Goal: Task Accomplishment & Management: Manage account settings

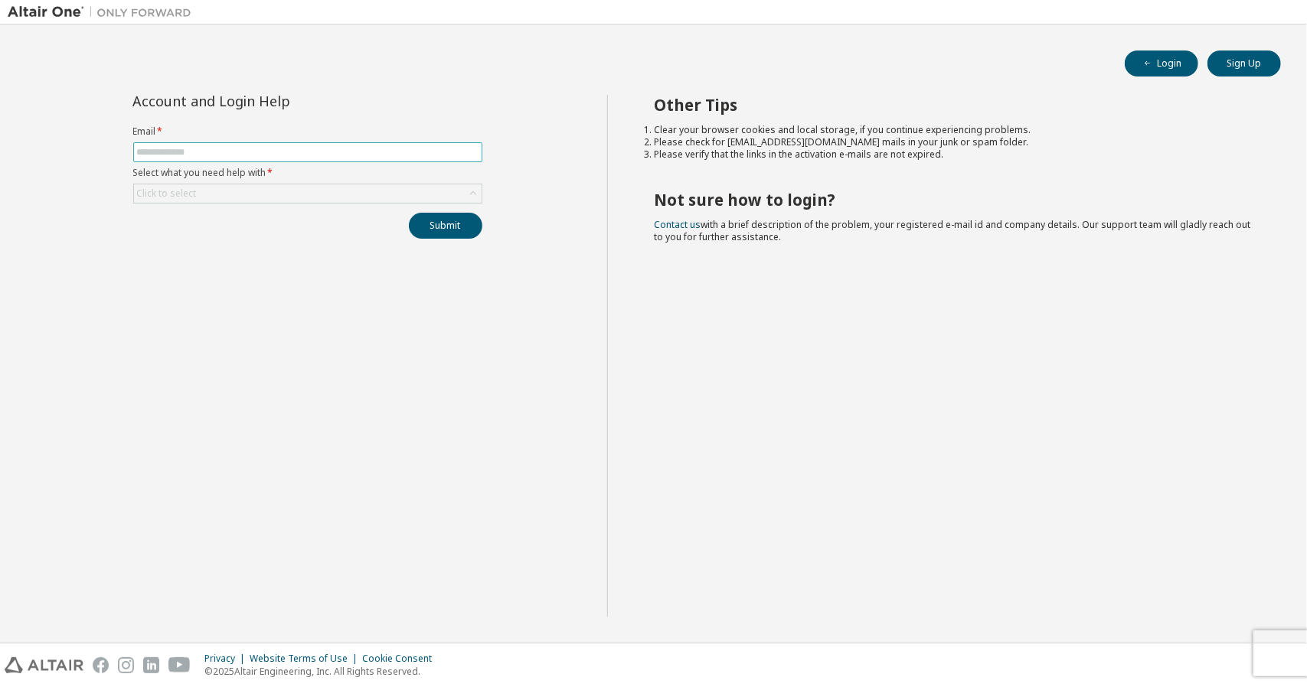
click at [351, 152] on input "text" at bounding box center [307, 152] width 341 height 12
click at [395, 330] on div "Account and Login Help Email * Select what you need help with * Click to select…" at bounding box center [307, 356] width 599 height 522
click at [343, 191] on div "Click to select" at bounding box center [308, 193] width 348 height 18
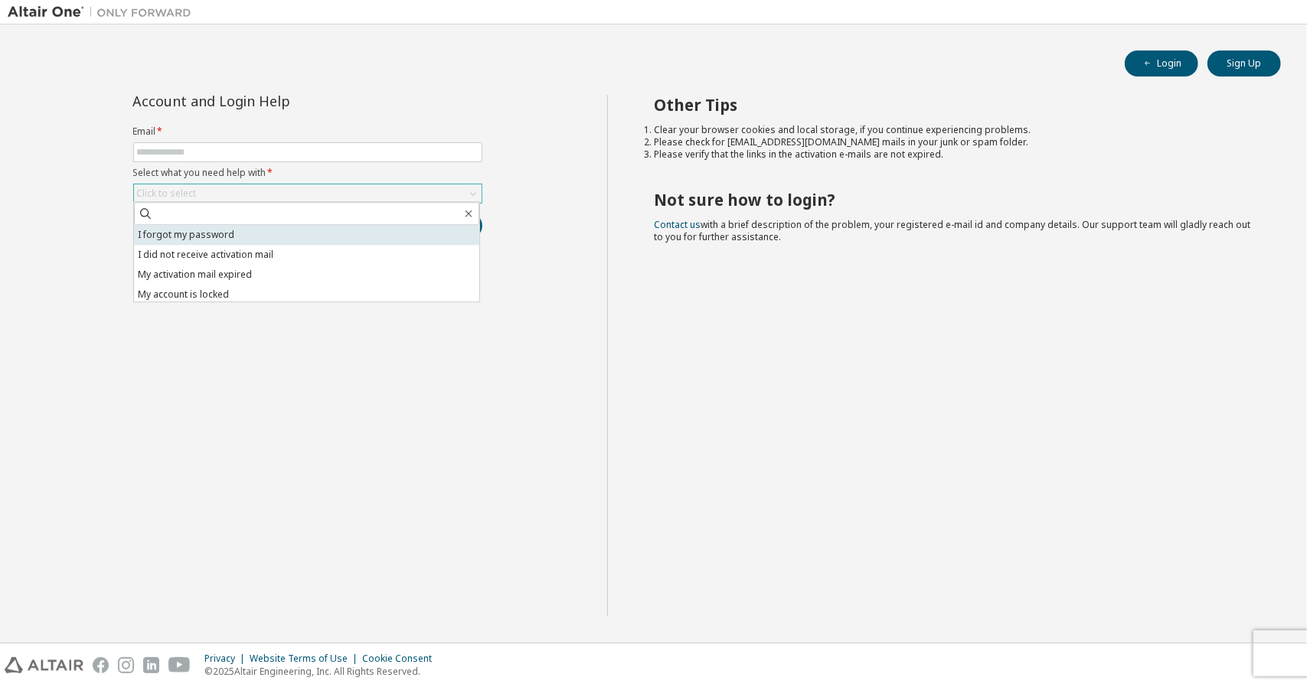
click at [341, 232] on li "I forgot my password" at bounding box center [306, 235] width 345 height 20
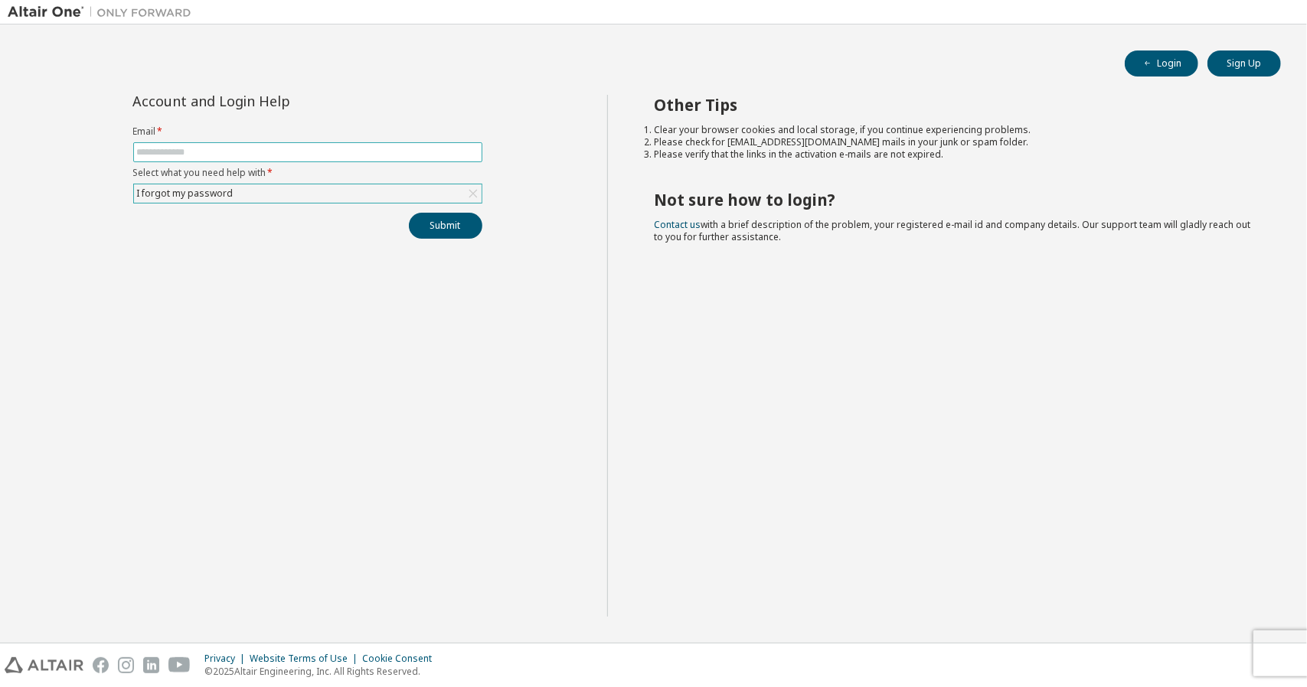
click at [304, 154] on input "text" at bounding box center [307, 152] width 341 height 12
type input "**********"
click at [409, 213] on button "Submit" at bounding box center [445, 226] width 73 height 26
click at [0, 687] on nordpass-portal at bounding box center [0, 687] width 0 height 0
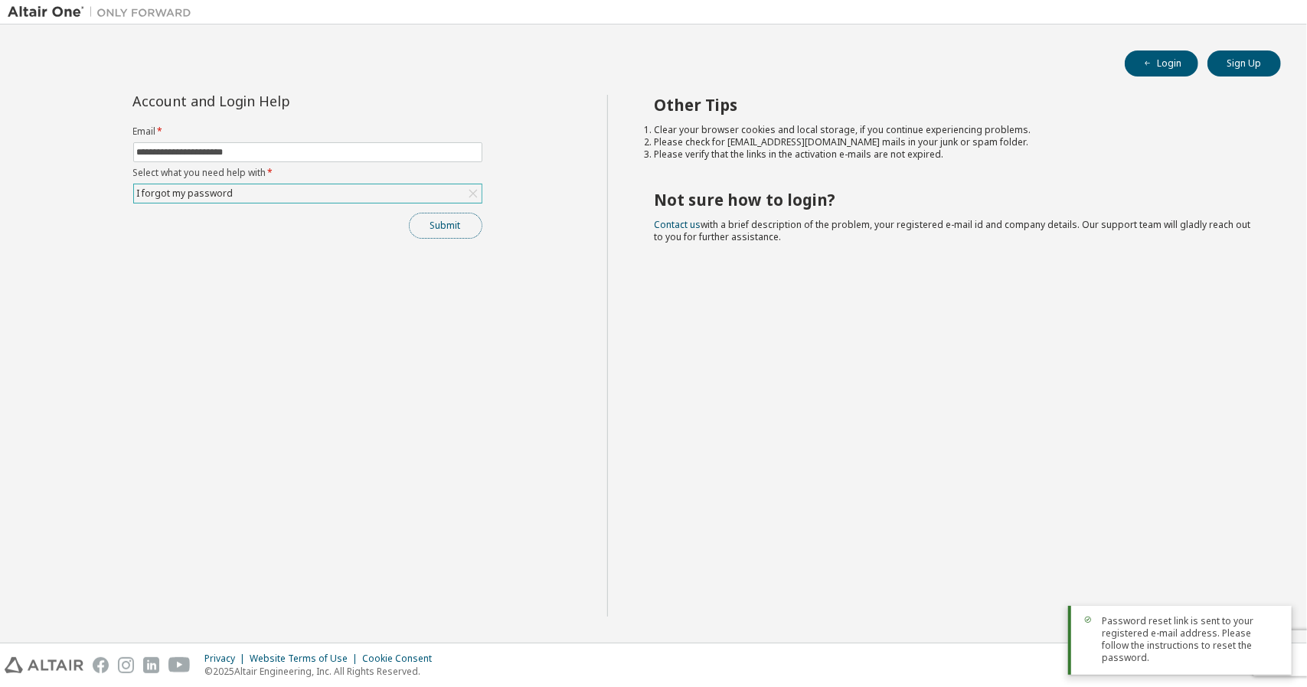
click at [441, 221] on button "Submit" at bounding box center [445, 226] width 73 height 26
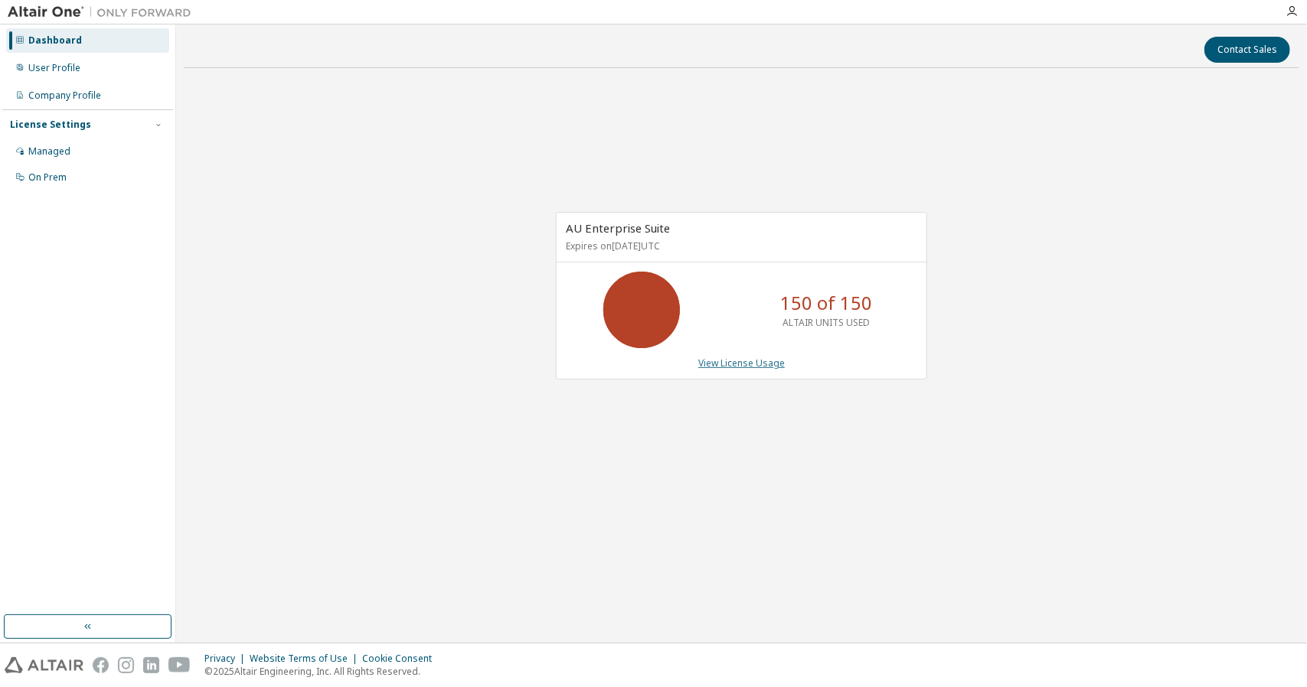
click at [749, 364] on link "View License Usage" at bounding box center [741, 363] width 86 height 13
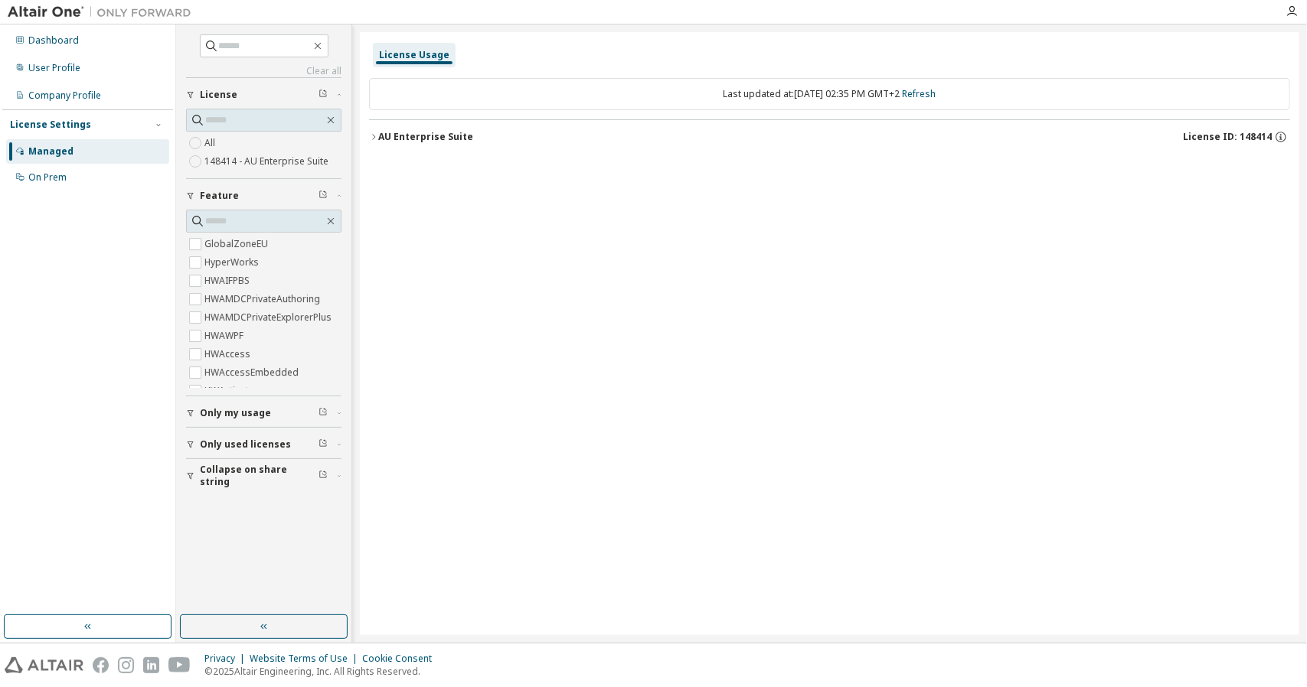
click at [261, 410] on span "Only my usage" at bounding box center [235, 413] width 71 height 12
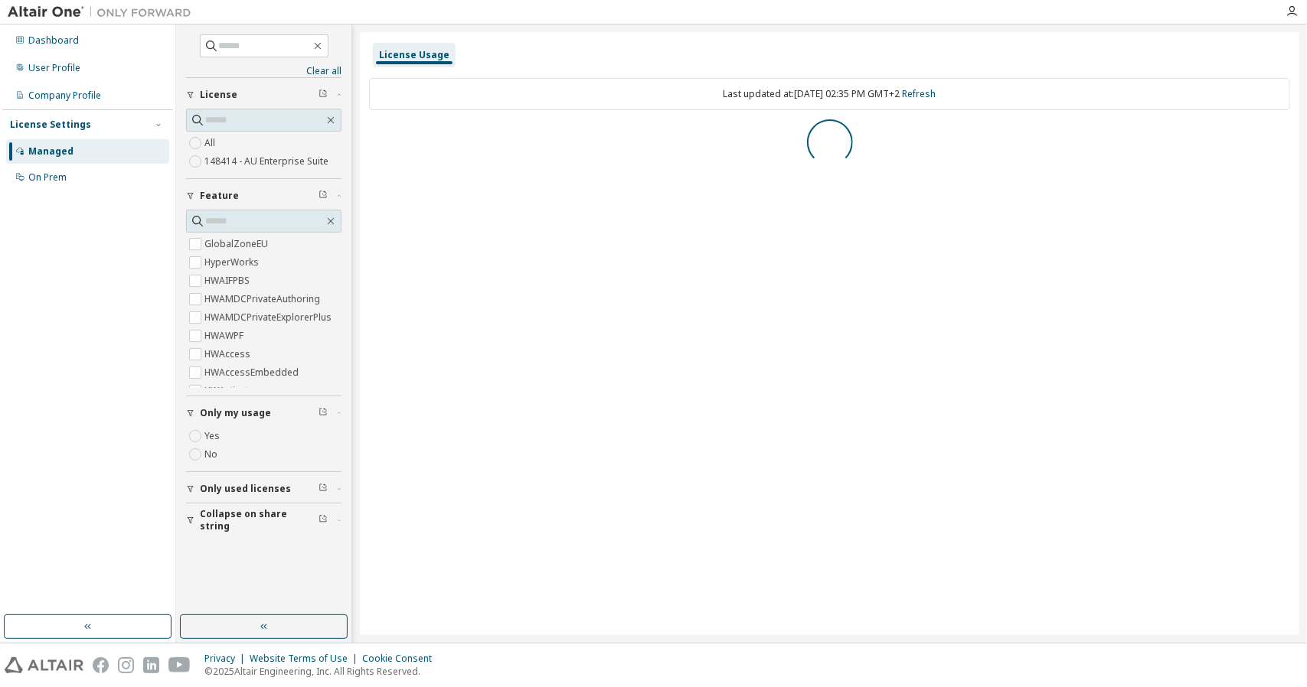
click at [246, 494] on button "Only used licenses" at bounding box center [263, 489] width 155 height 34
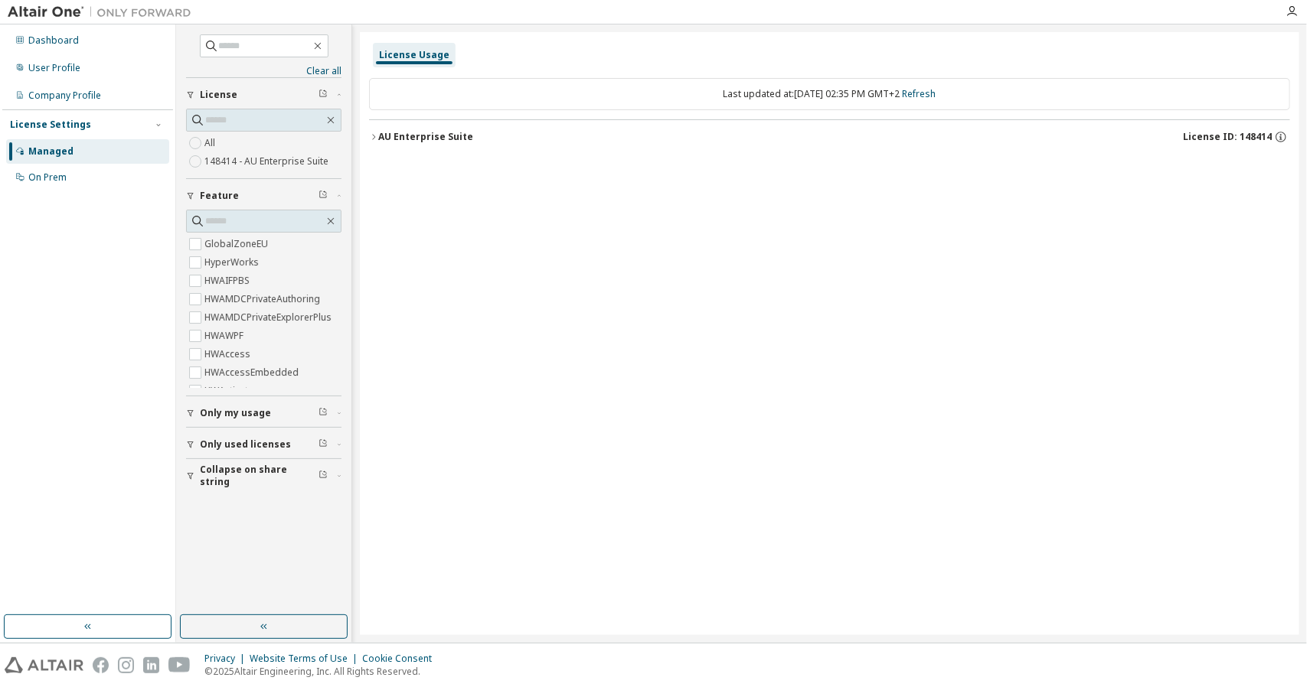
click at [244, 439] on span "Only used licenses" at bounding box center [245, 445] width 91 height 12
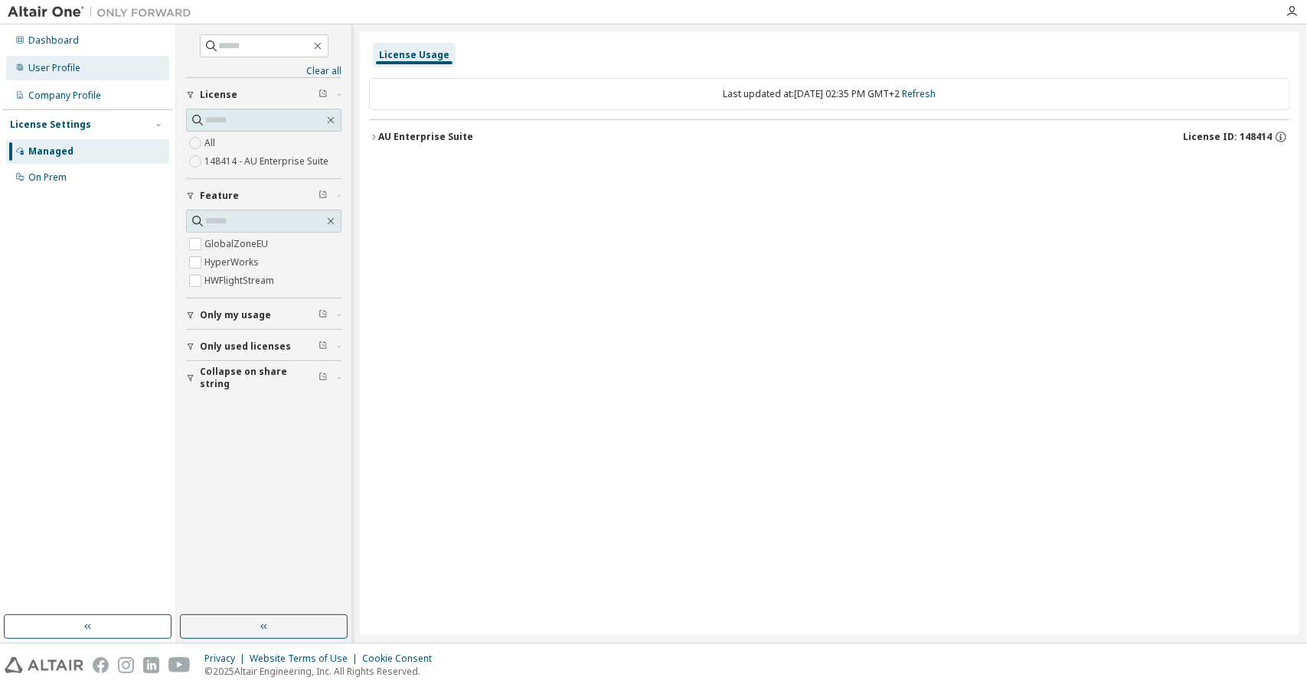
click at [66, 74] on div "User Profile" at bounding box center [87, 68] width 163 height 24
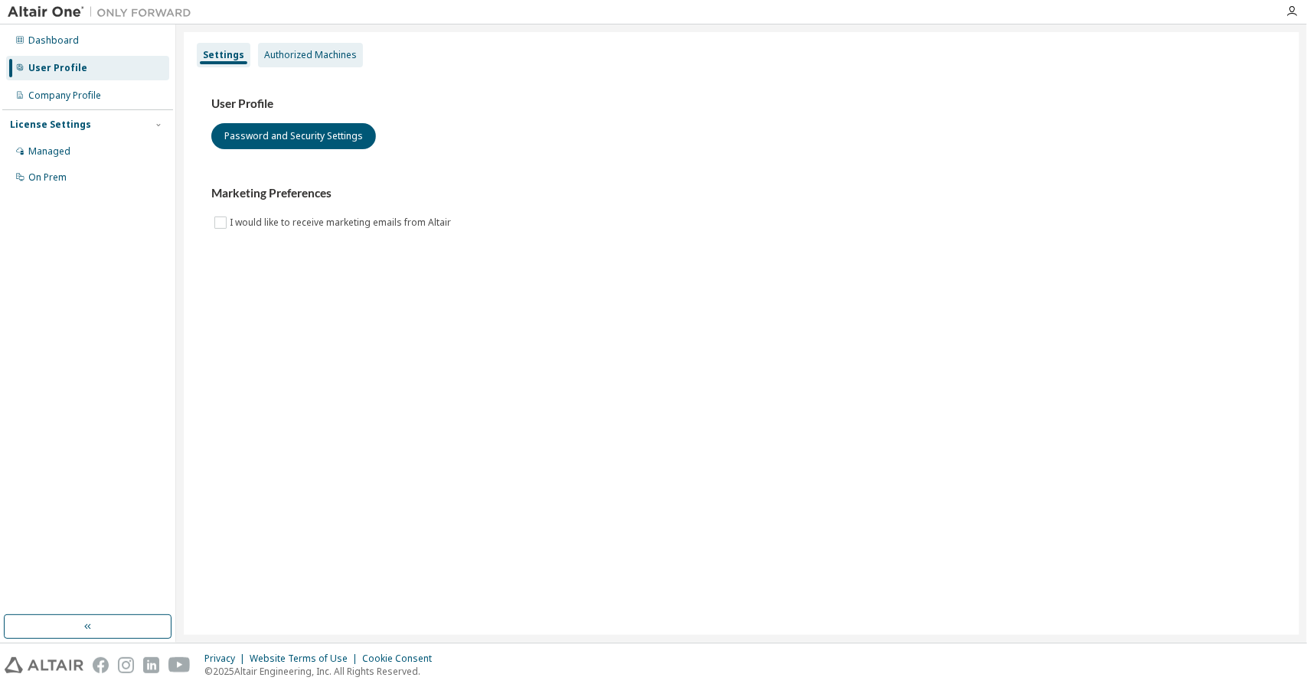
click at [314, 57] on div "Authorized Machines" at bounding box center [310, 55] width 93 height 12
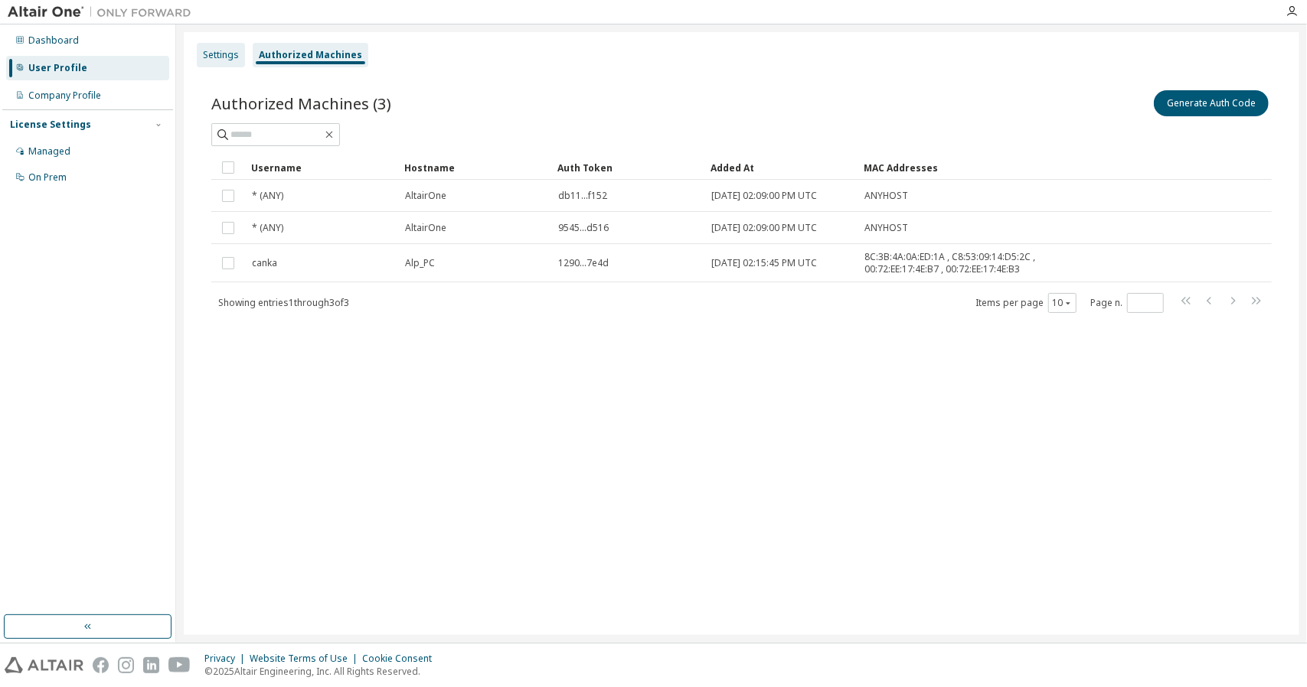
click at [208, 60] on div "Settings" at bounding box center [221, 55] width 36 height 12
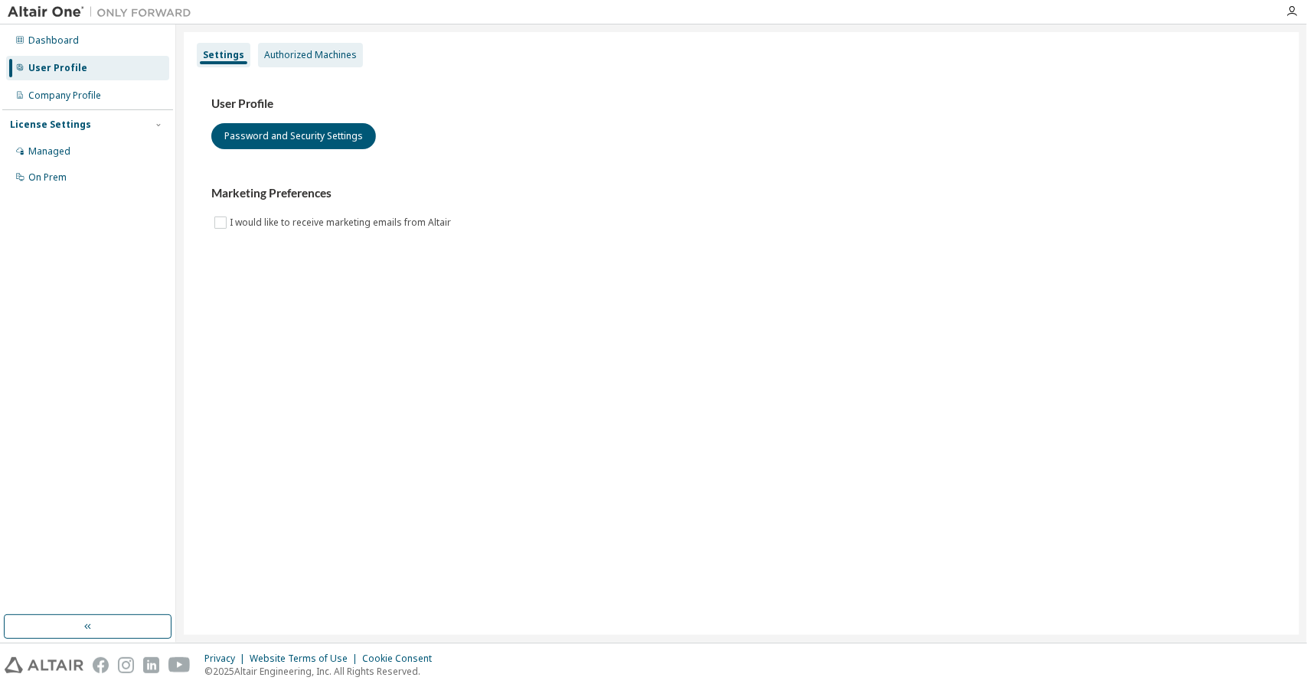
click at [323, 53] on div "Authorized Machines" at bounding box center [310, 55] width 93 height 12
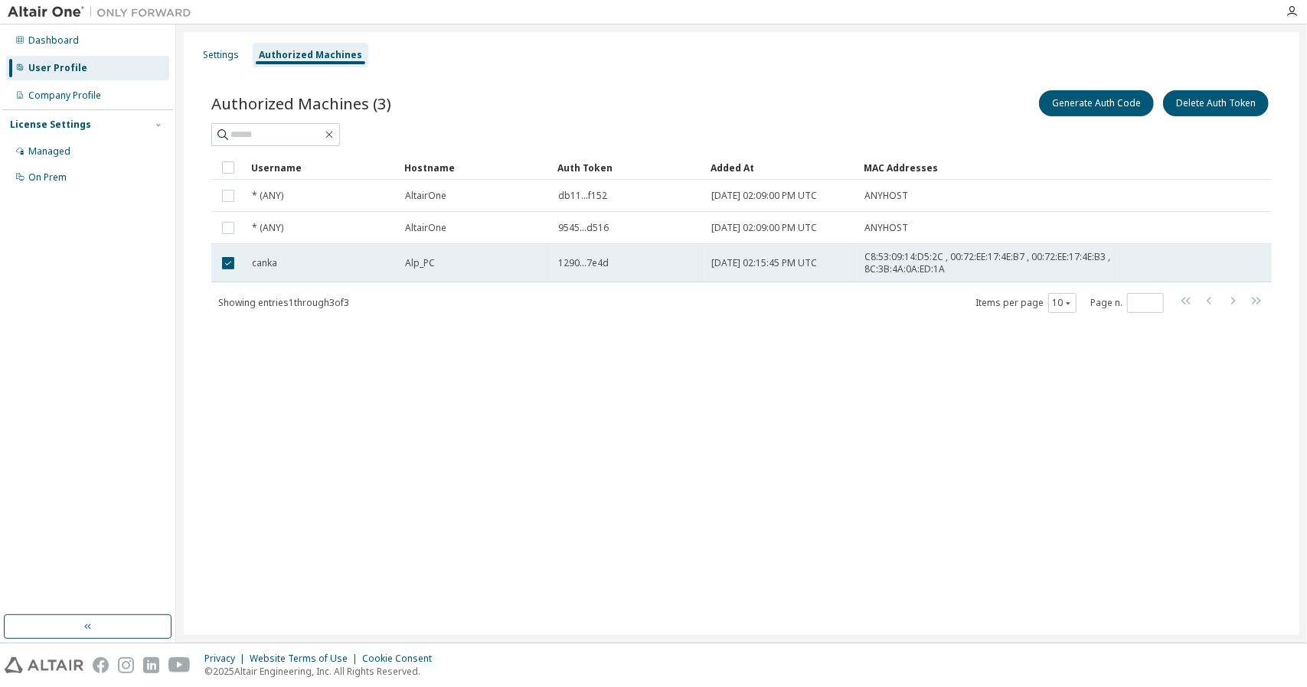
click at [236, 272] on td at bounding box center [228, 263] width 34 height 38
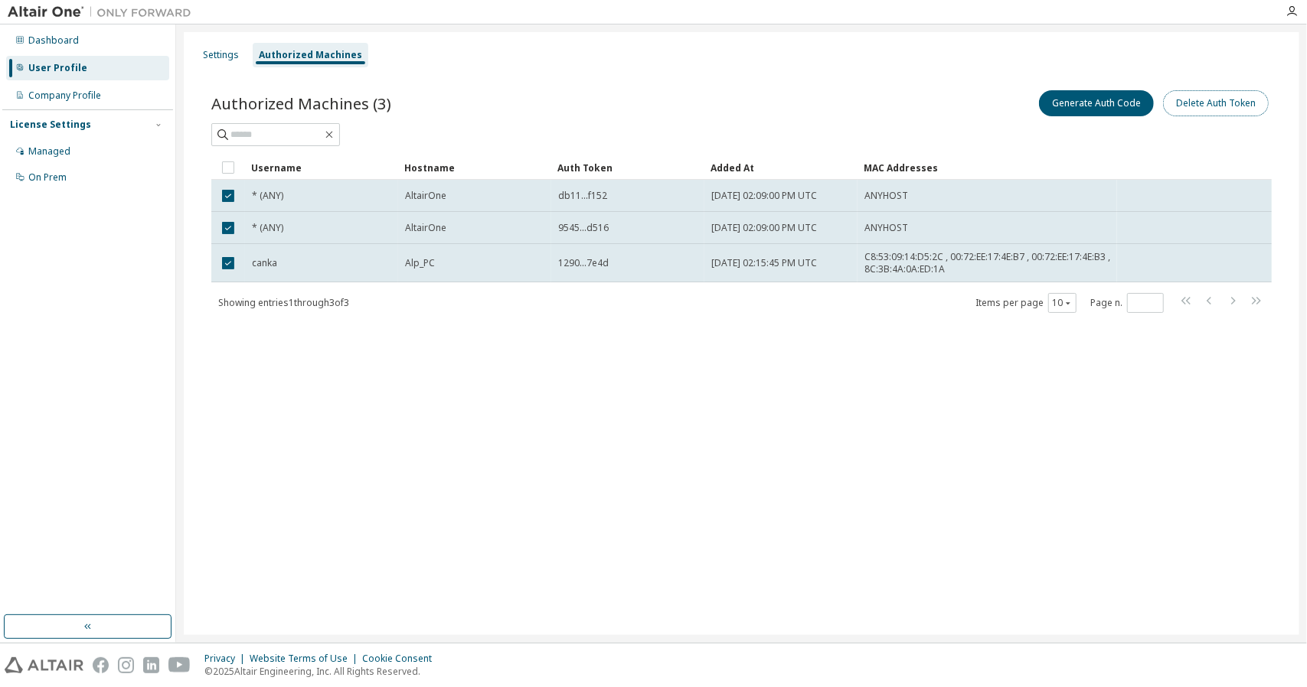
click at [1235, 106] on button "Delete Auth Token" at bounding box center [1216, 103] width 106 height 26
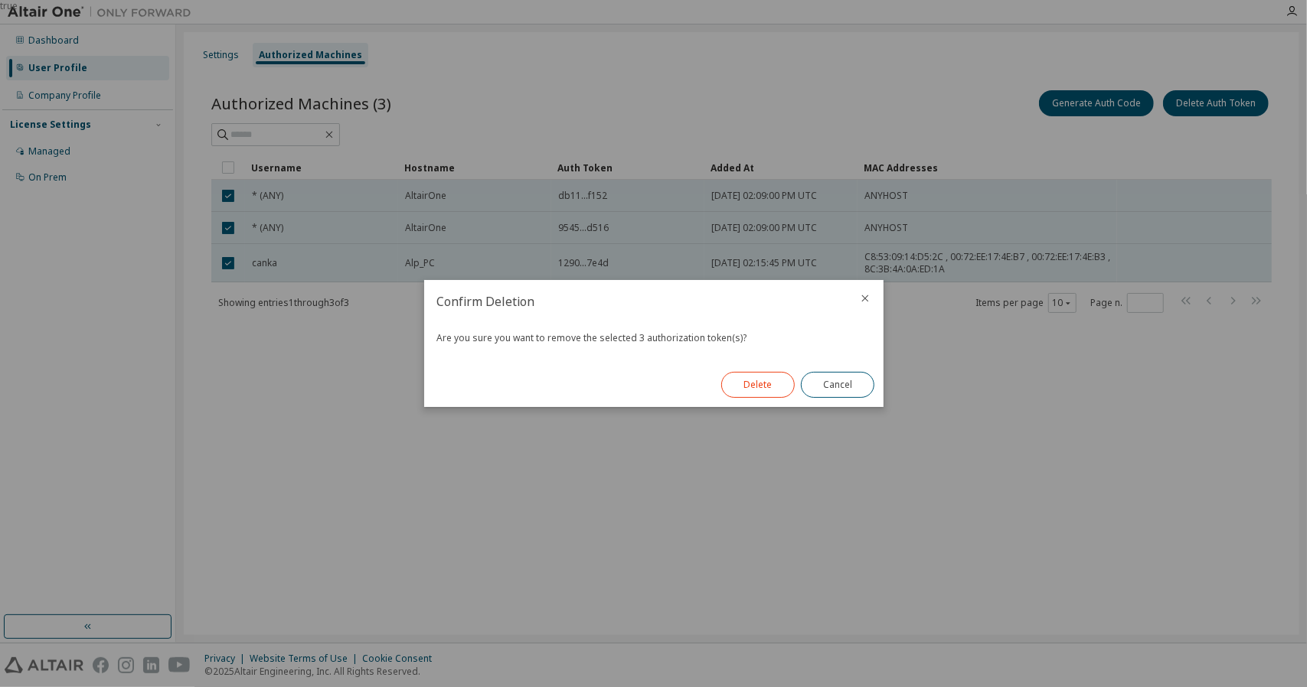
click at [778, 393] on button "Delete" at bounding box center [757, 385] width 73 height 26
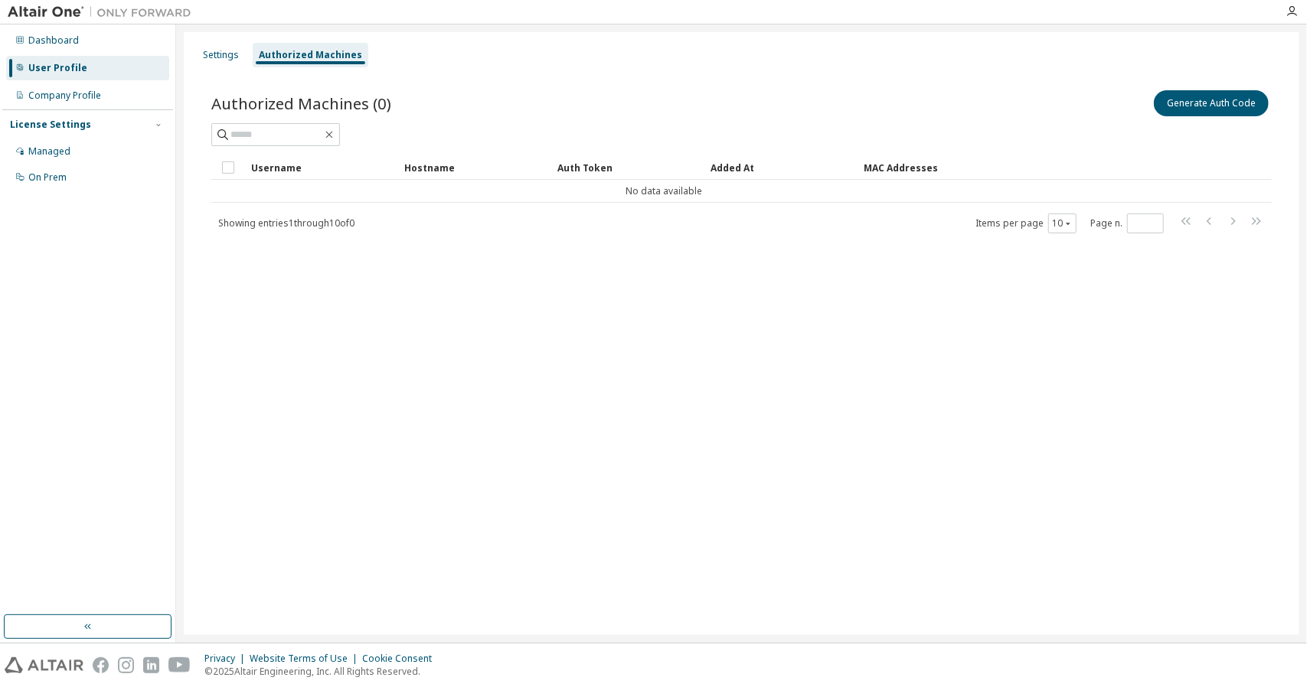
click at [431, 168] on div "Hostname" at bounding box center [474, 167] width 141 height 24
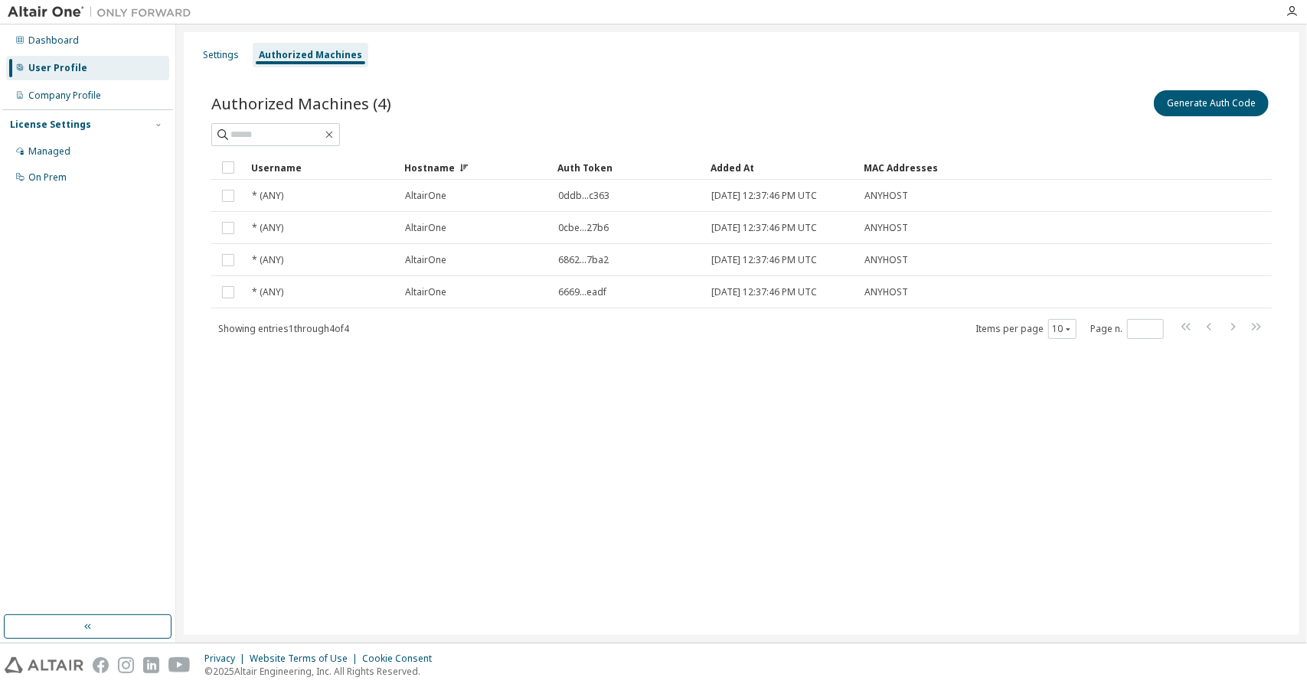
click at [578, 166] on div "Auth Token" at bounding box center [627, 167] width 141 height 24
click at [720, 165] on div "Added At" at bounding box center [780, 167] width 141 height 24
click at [885, 175] on div "MAC Addresses" at bounding box center [986, 167] width 247 height 24
click at [290, 165] on div "Username" at bounding box center [321, 167] width 141 height 24
click at [95, 148] on div "Managed" at bounding box center [87, 151] width 163 height 24
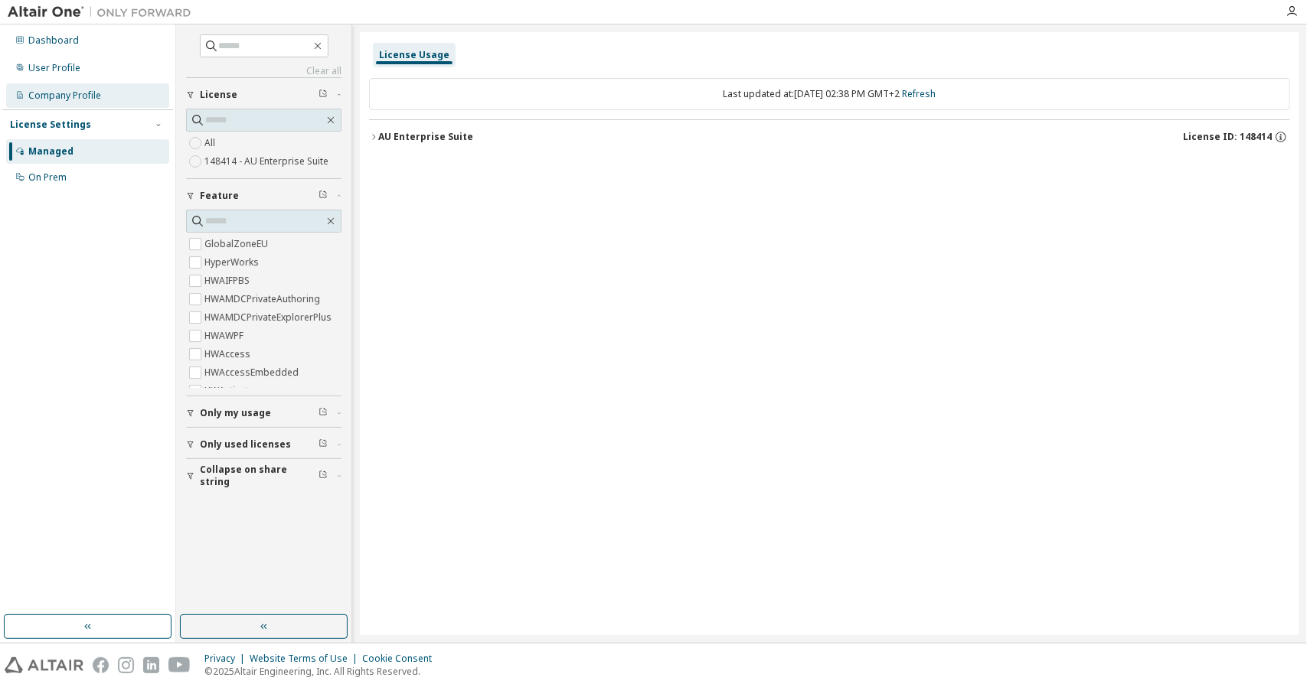
click at [80, 97] on div "Company Profile" at bounding box center [64, 96] width 73 height 12
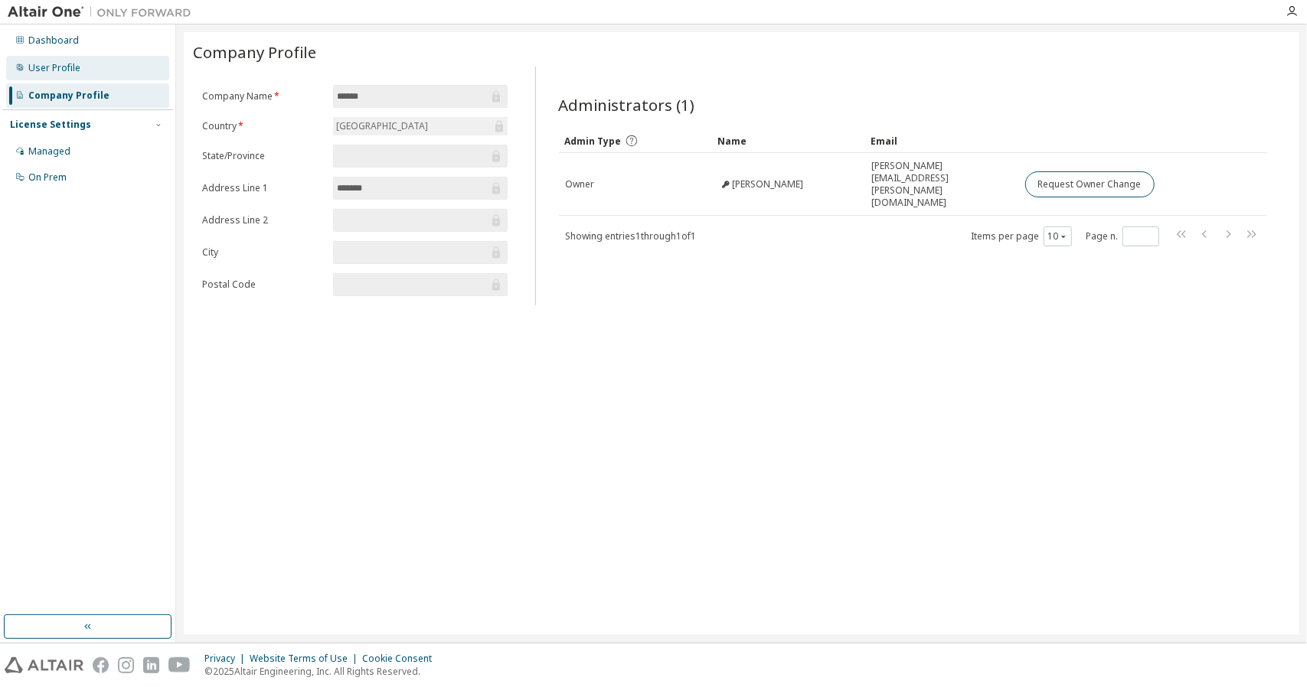
click at [112, 68] on div "User Profile" at bounding box center [87, 68] width 163 height 24
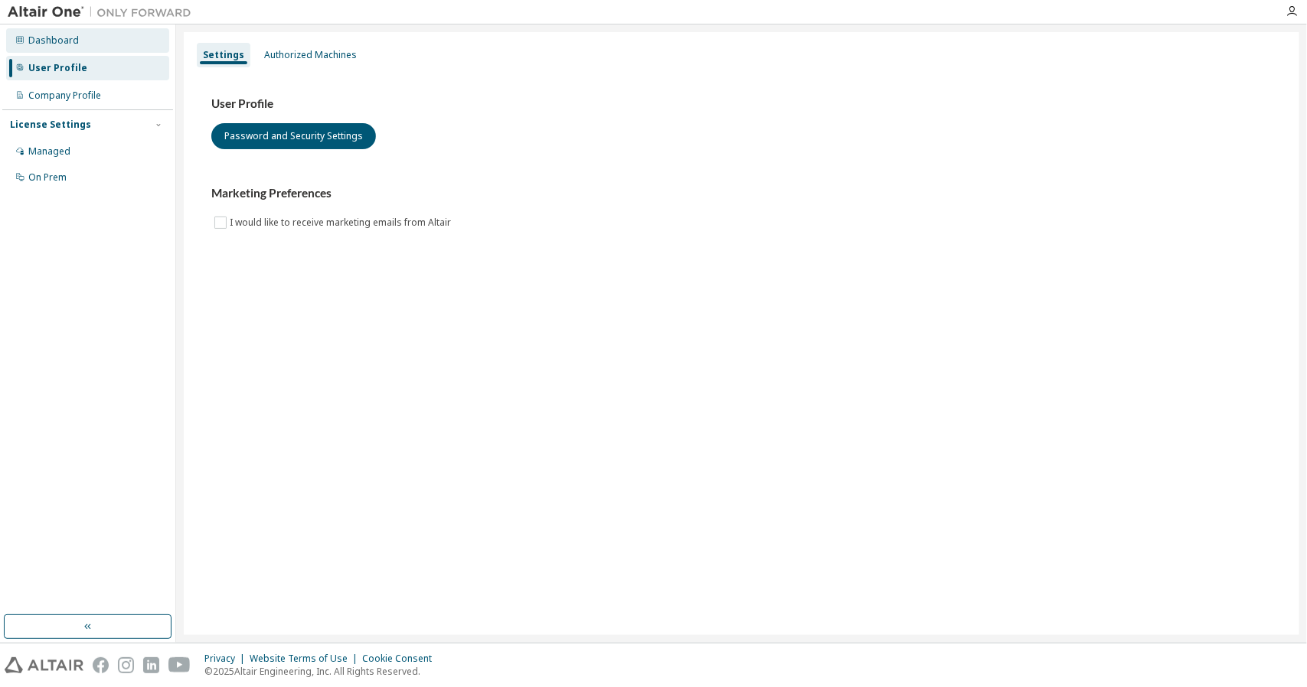
click at [104, 40] on div "Dashboard" at bounding box center [87, 40] width 163 height 24
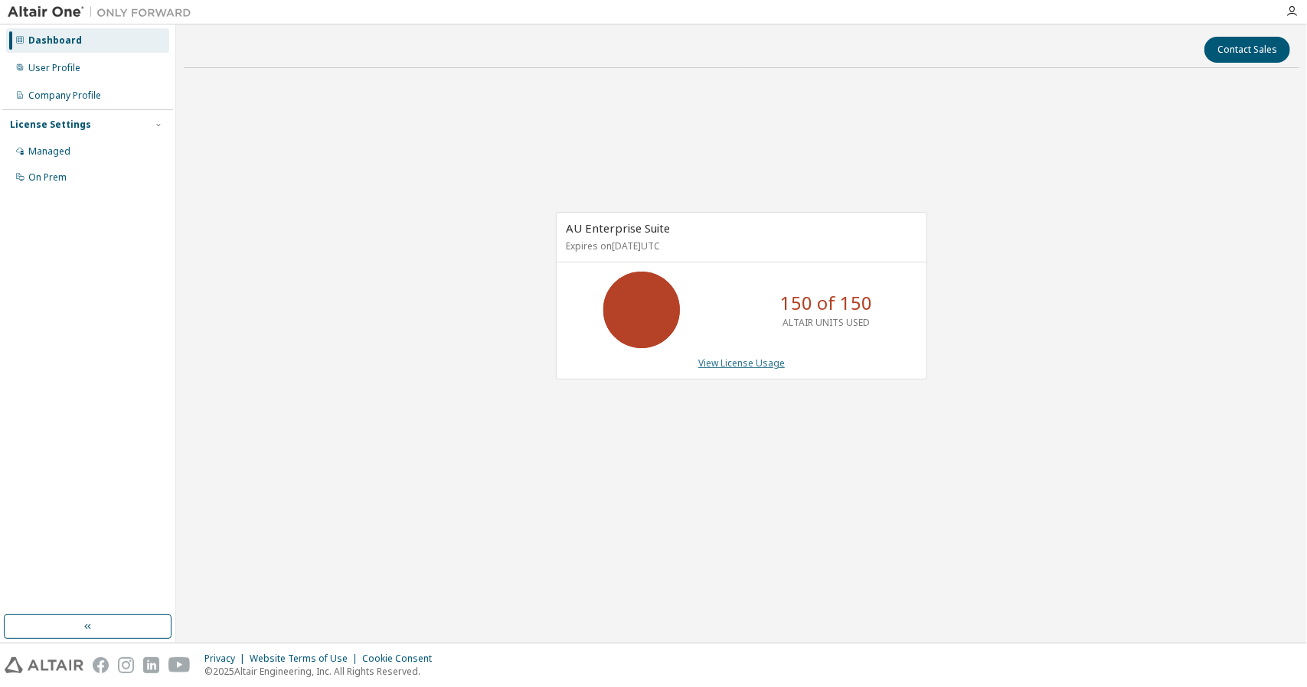
click at [753, 366] on link "View License Usage" at bounding box center [741, 363] width 86 height 13
click at [113, 72] on div "User Profile" at bounding box center [87, 68] width 163 height 24
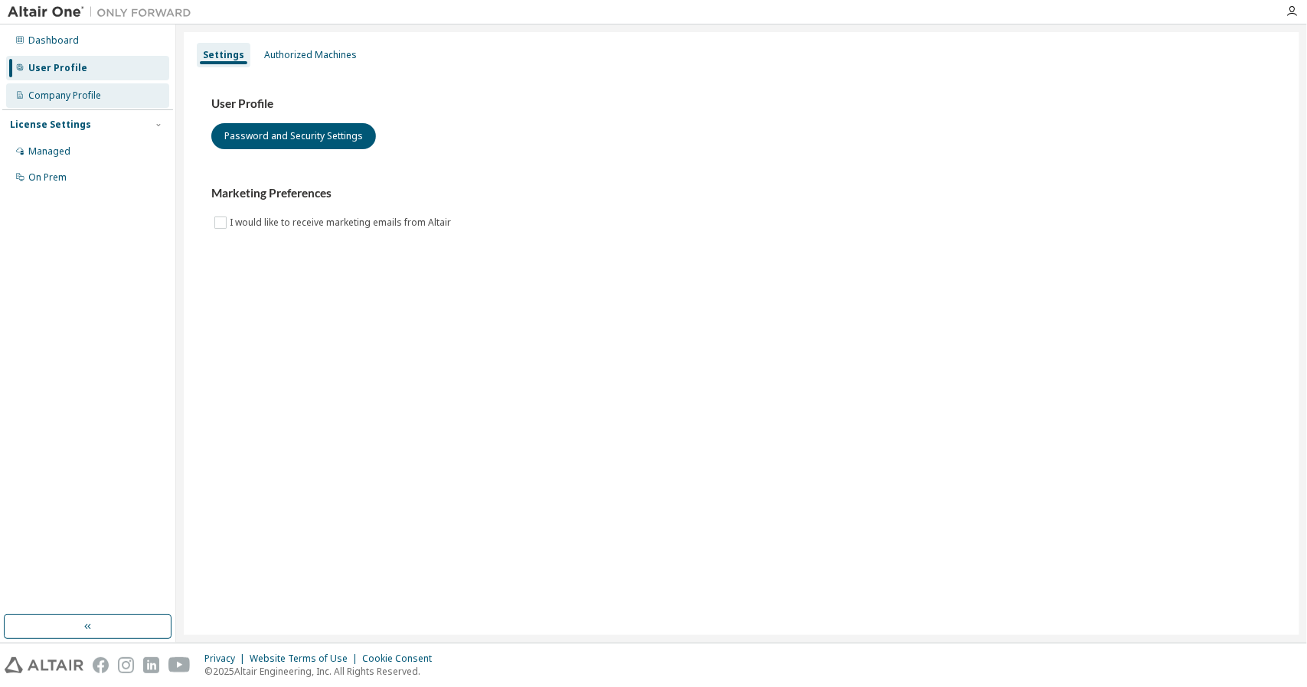
click at [101, 98] on div "Company Profile" at bounding box center [87, 95] width 163 height 24
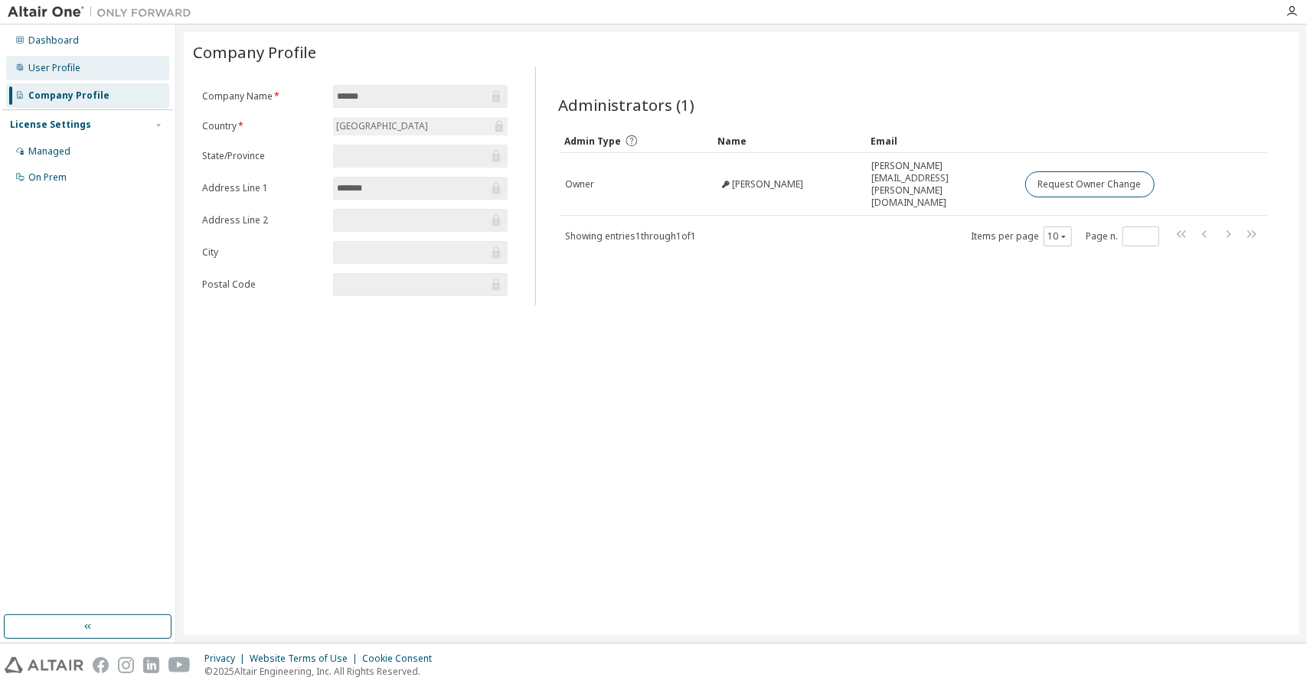
click at [77, 71] on div "User Profile" at bounding box center [54, 68] width 52 height 12
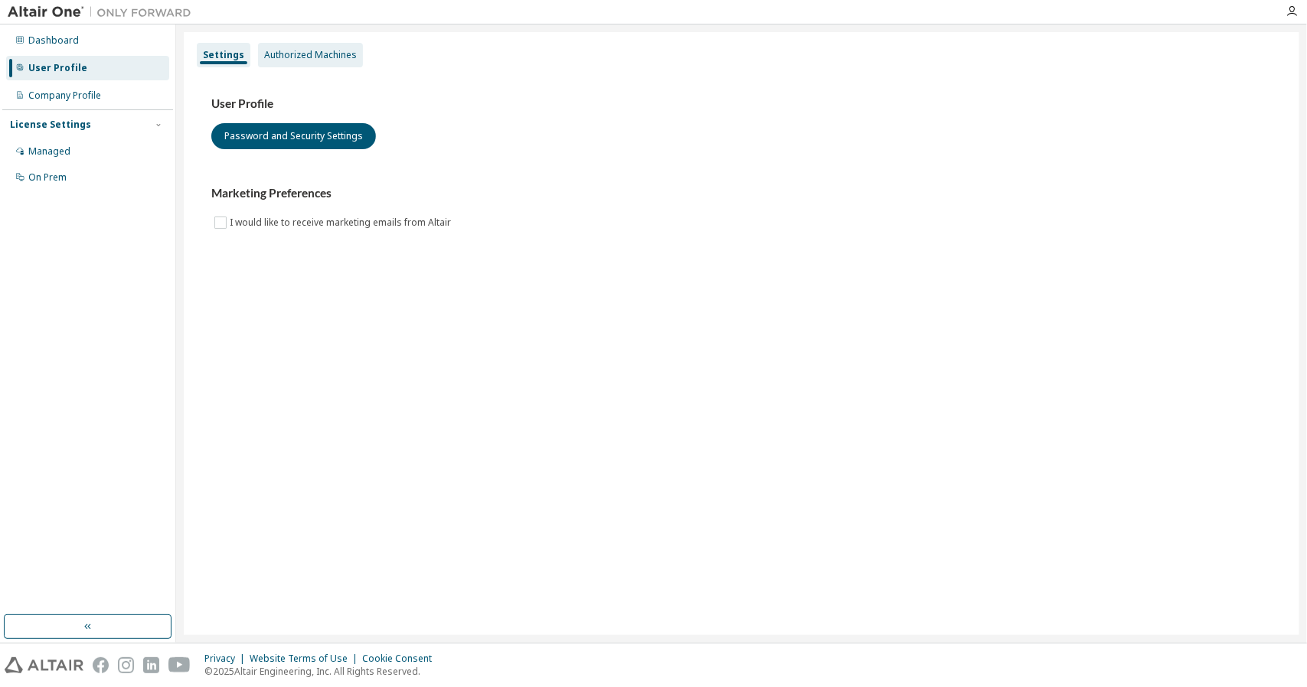
click at [269, 56] on div "Authorized Machines" at bounding box center [310, 55] width 93 height 12
